Goal: Task Accomplishment & Management: Use online tool/utility

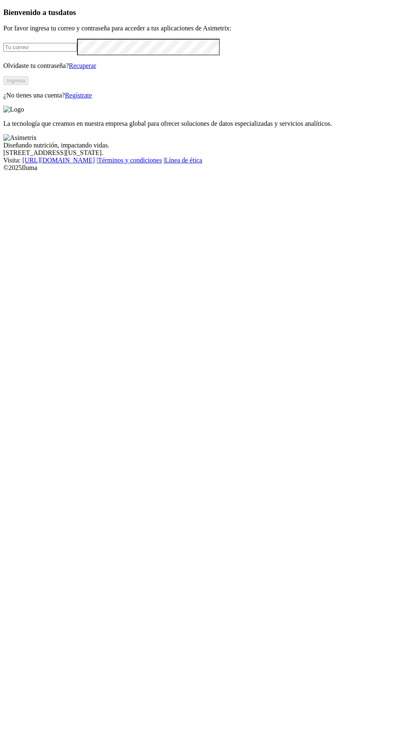
click at [77, 52] on input "email" at bounding box center [40, 47] width 74 height 9
type input "[EMAIL_ADDRESS][DOMAIN_NAME]"
click input "submit" at bounding box center [0, 0] width 0 height 0
